Goal: Task Accomplishment & Management: Complete application form

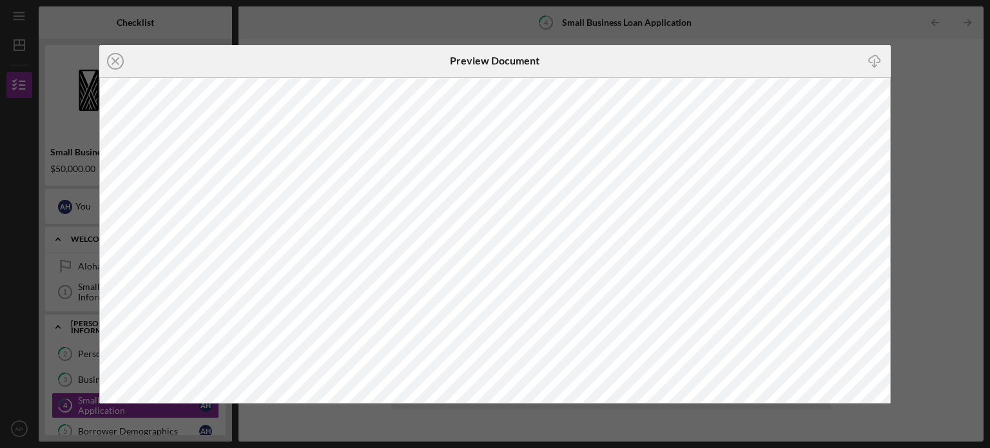
scroll to position [15, 0]
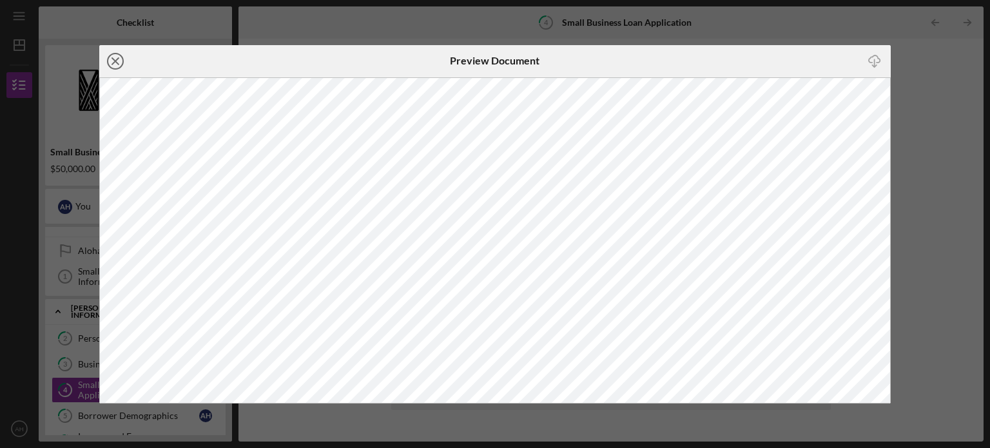
click at [118, 56] on icon "Icon/Close" at bounding box center [115, 61] width 32 height 32
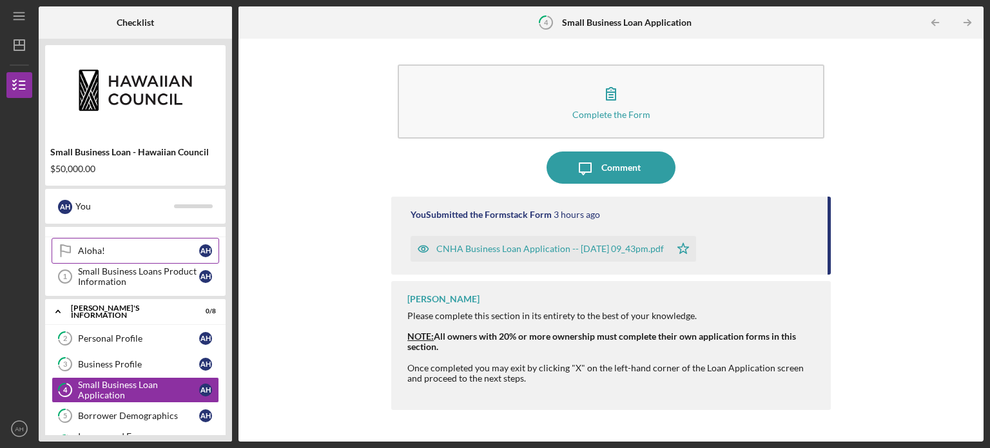
click at [191, 249] on div "Aloha!" at bounding box center [138, 251] width 121 height 10
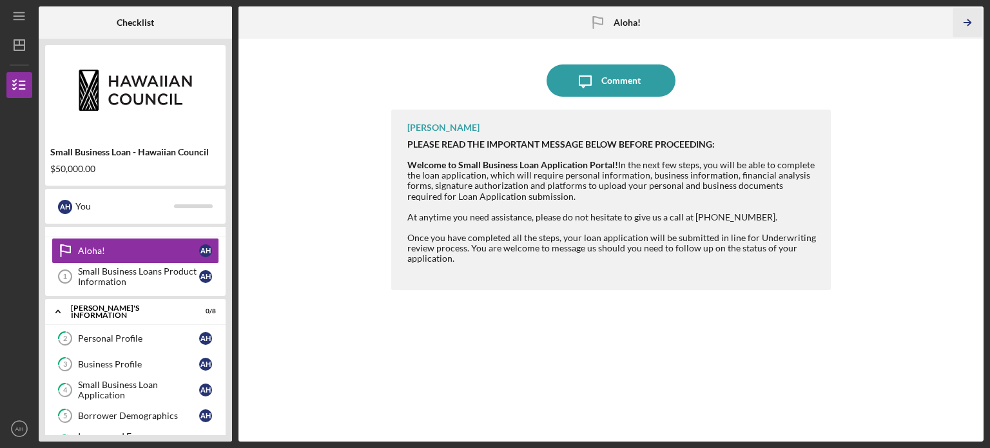
click at [965, 19] on icon "Icon/Table Pagination Arrow" at bounding box center [966, 22] width 29 height 29
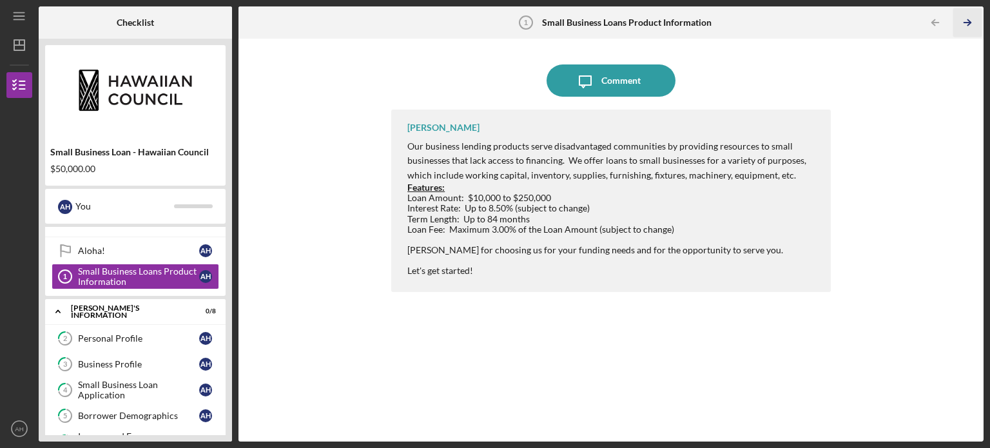
click at [965, 19] on icon "Icon/Table Pagination Arrow" at bounding box center [966, 22] width 29 height 29
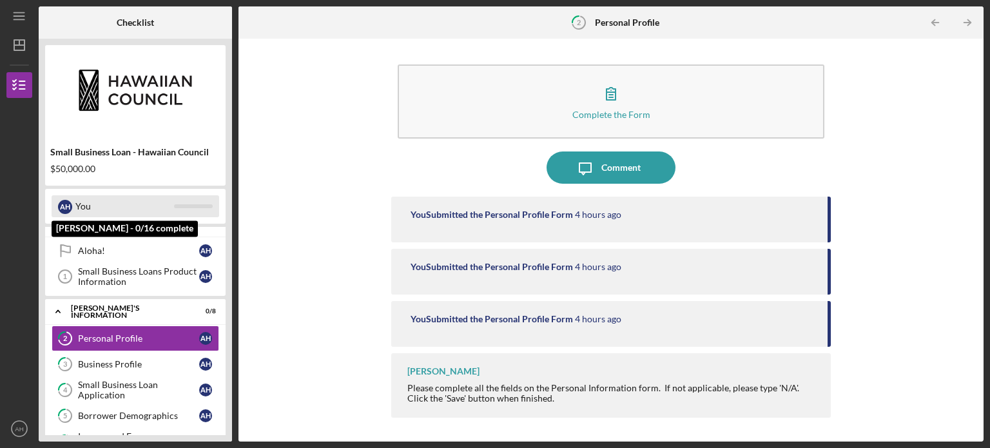
click at [117, 204] on div "You" at bounding box center [124, 206] width 99 height 22
click at [68, 204] on div "A H" at bounding box center [65, 207] width 14 height 14
click at [183, 202] on div "A H You" at bounding box center [136, 206] width 168 height 22
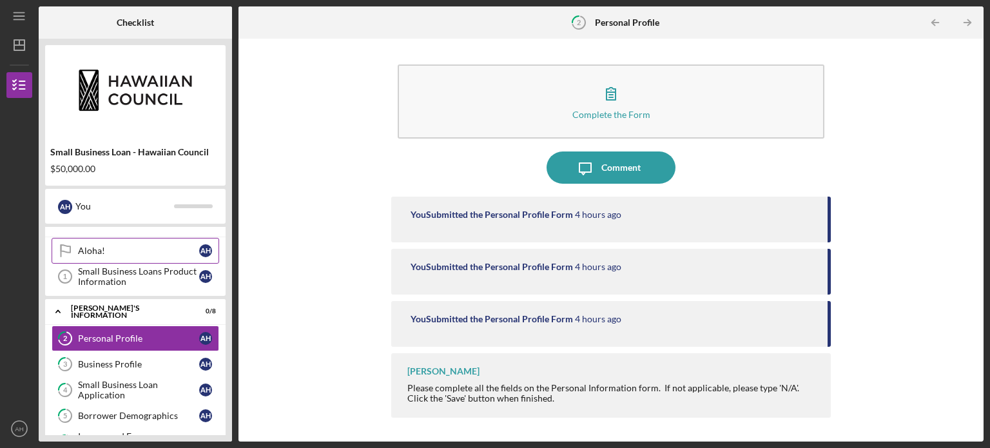
click at [186, 252] on div "Aloha!" at bounding box center [138, 251] width 121 height 10
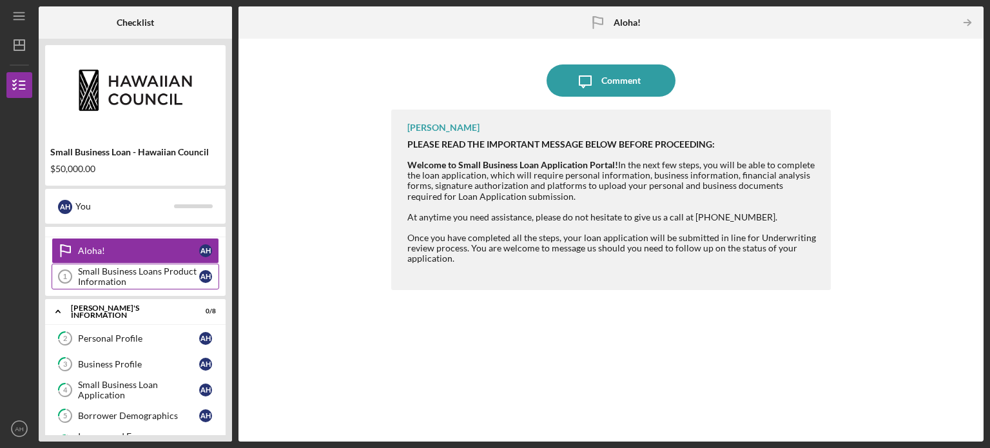
click at [165, 283] on div "Small Business Loans Product Information" at bounding box center [138, 276] width 121 height 21
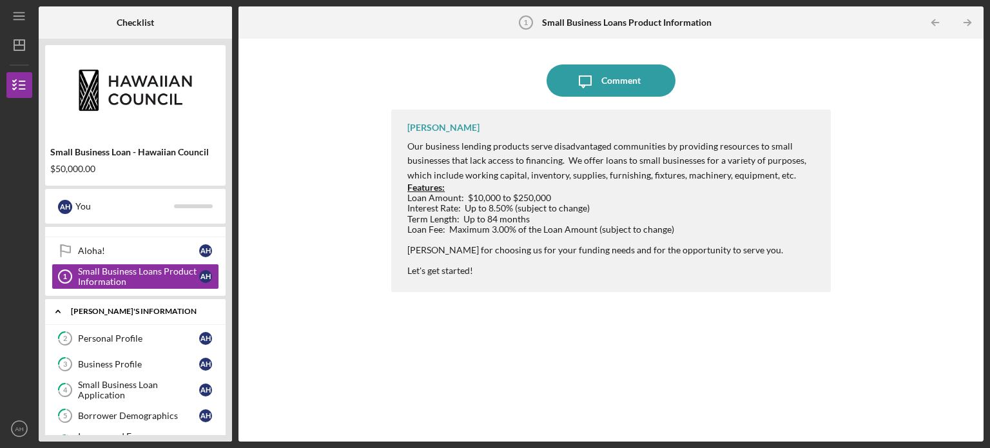
click at [154, 311] on div "[PERSON_NAME]'S INFORMATION" at bounding box center [140, 311] width 139 height 8
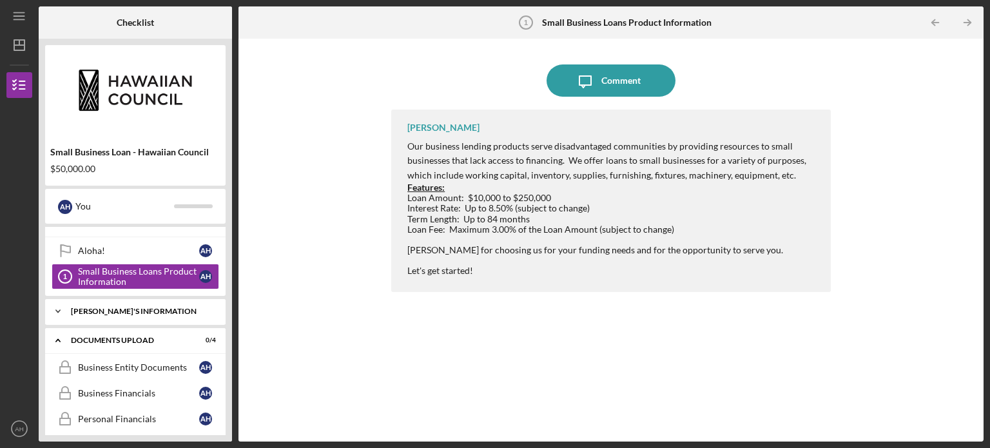
click at [162, 311] on div "[PERSON_NAME]'S INFORMATION" at bounding box center [140, 311] width 139 height 8
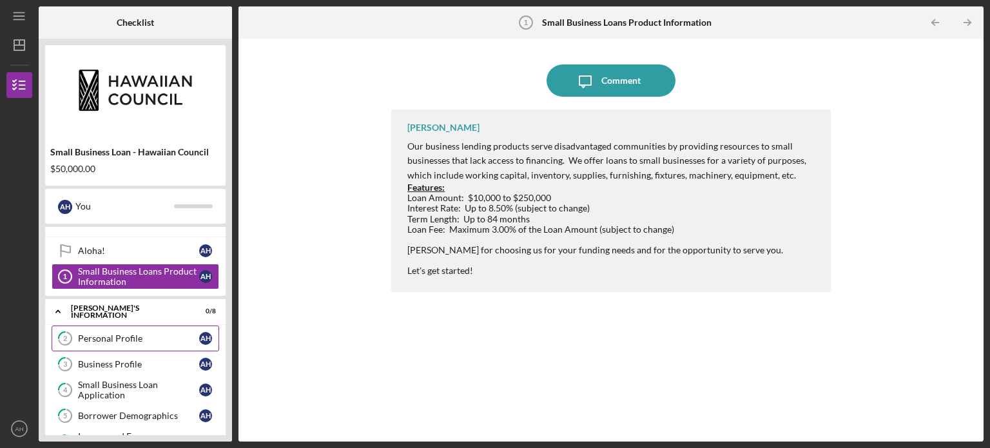
click at [127, 347] on link "2 Personal Profile A H" at bounding box center [136, 338] width 168 height 26
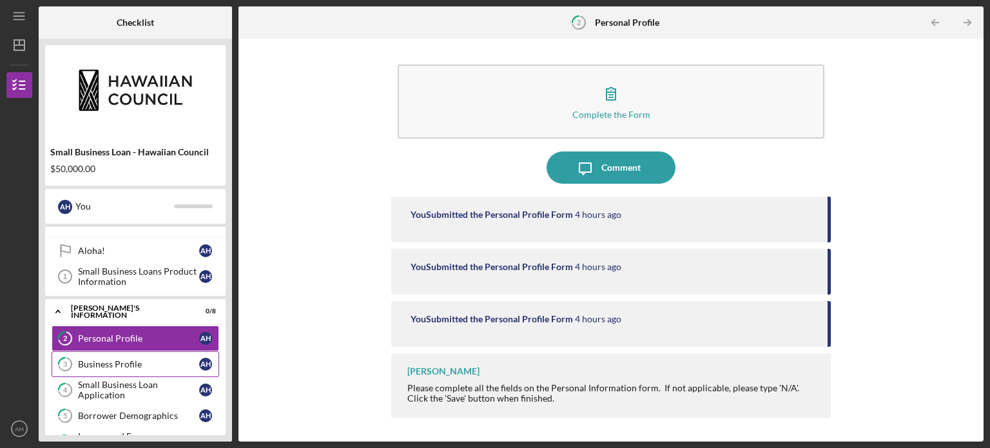
click at [156, 363] on div "Business Profile" at bounding box center [138, 364] width 121 height 10
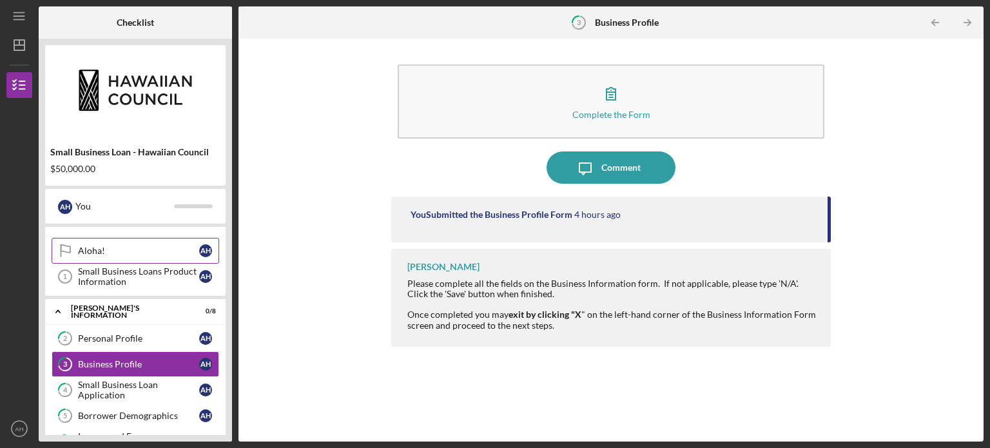
click at [137, 242] on link "Aloha! Aloha! A H" at bounding box center [136, 251] width 168 height 26
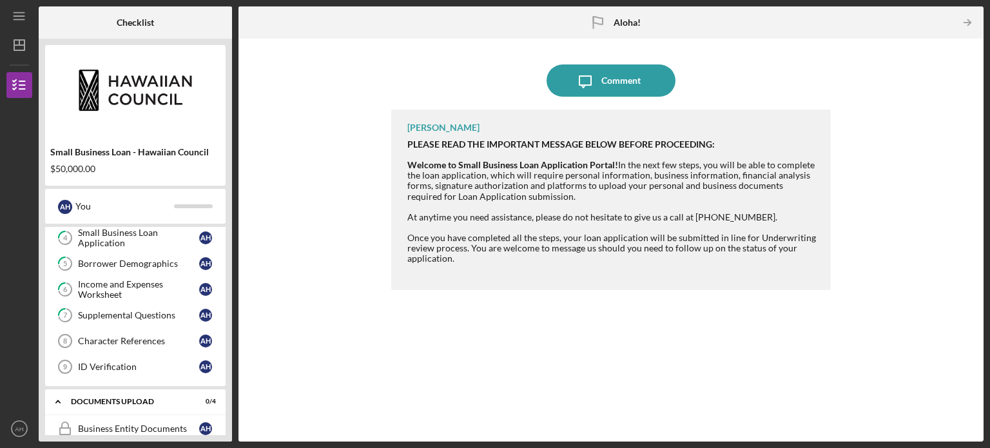
scroll to position [289, 0]
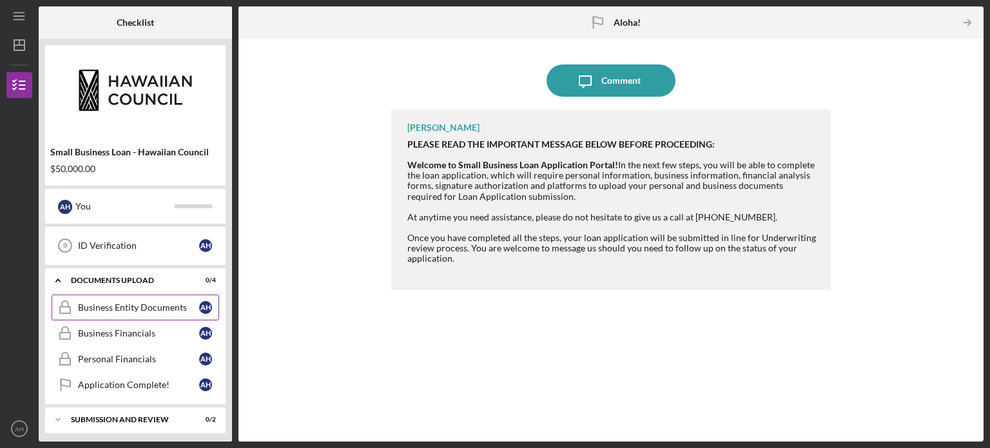
click at [151, 308] on div "Business Entity Documents" at bounding box center [138, 307] width 121 height 10
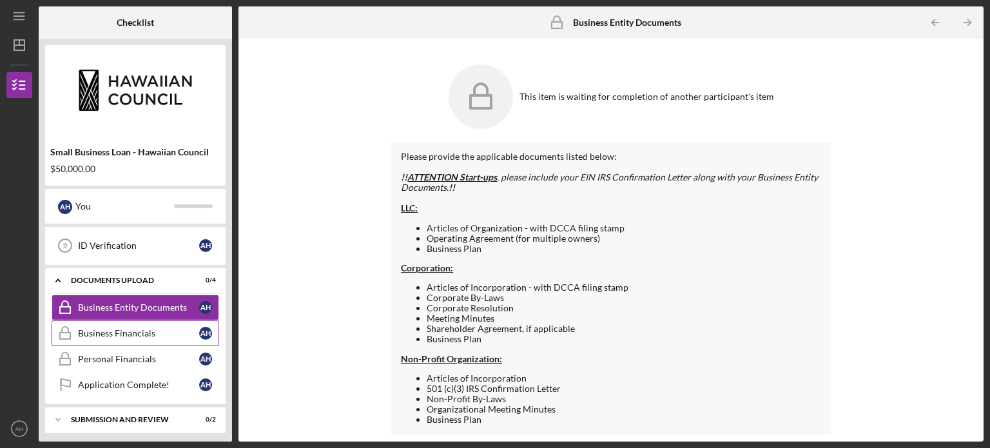
click at [121, 328] on div "Business Financials" at bounding box center [138, 333] width 121 height 10
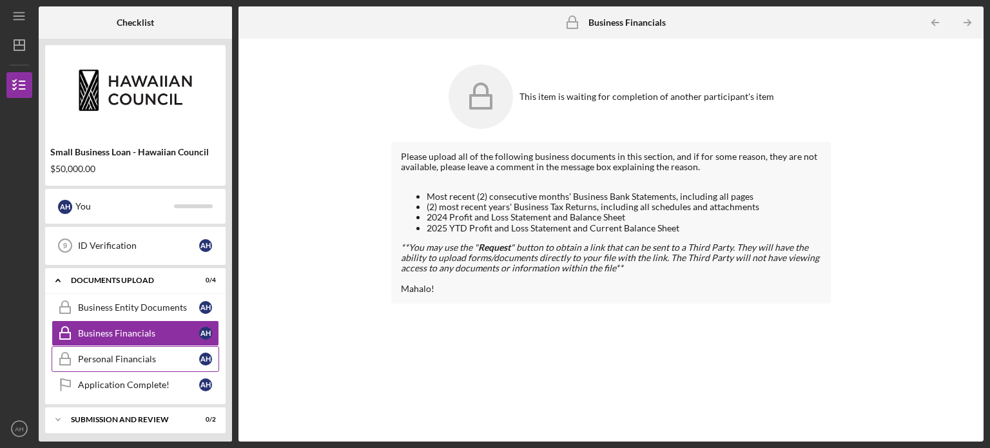
click at [140, 363] on link "Personal Financials Personal Financials A H" at bounding box center [136, 359] width 168 height 26
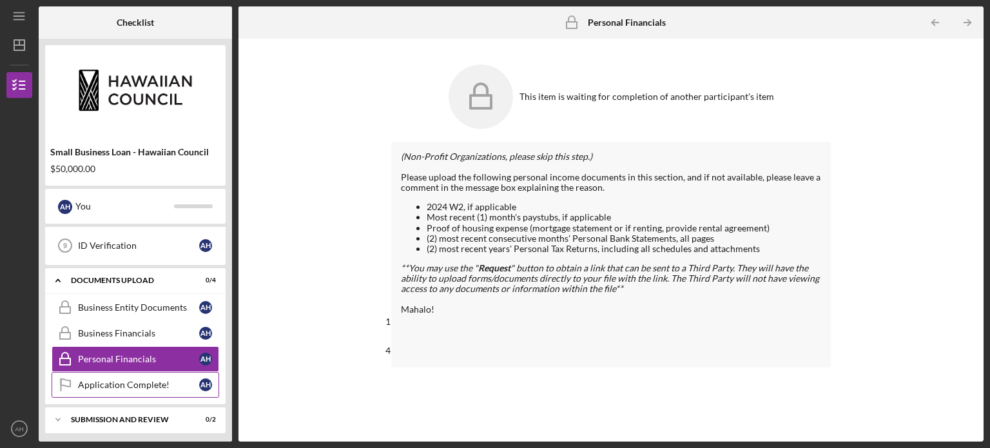
click at [136, 387] on link "Application Complete! Application Complete! A H" at bounding box center [136, 385] width 168 height 26
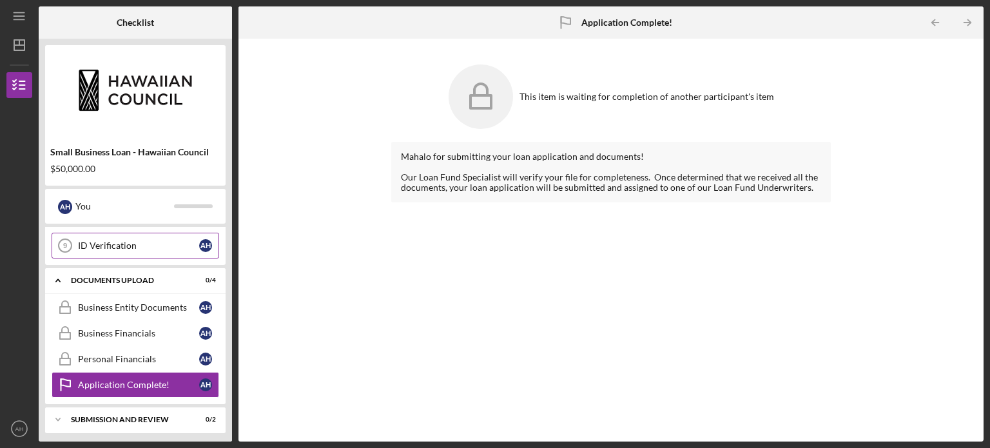
click at [142, 249] on link "ID Verification 9 ID Verification A H" at bounding box center [136, 246] width 168 height 26
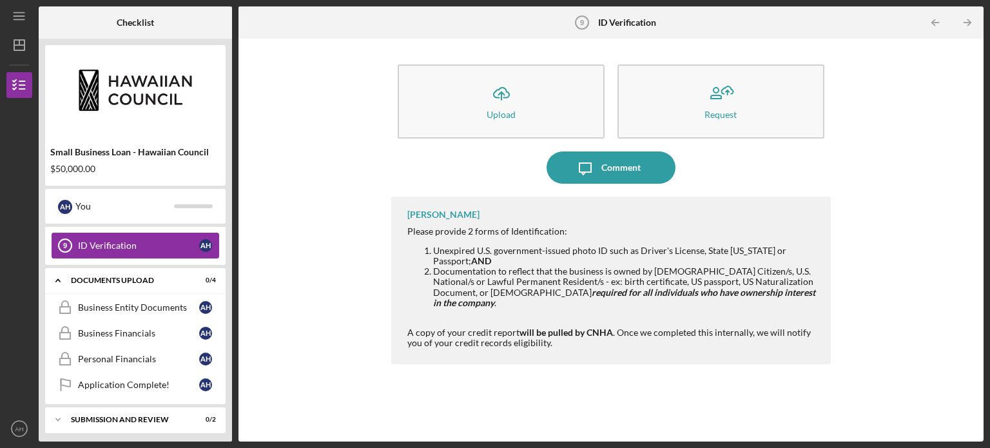
click at [69, 242] on icon "ID Verification 9" at bounding box center [65, 245] width 32 height 32
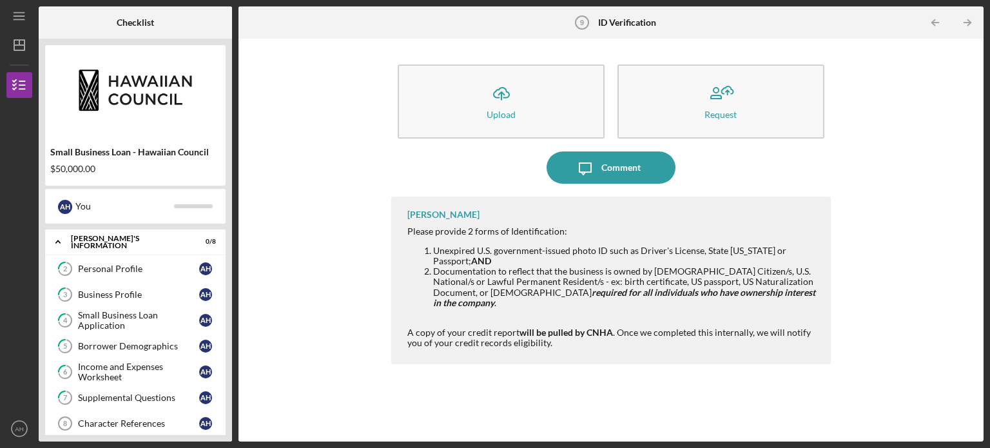
scroll to position [108, 0]
